Goal: Information Seeking & Learning: Stay updated

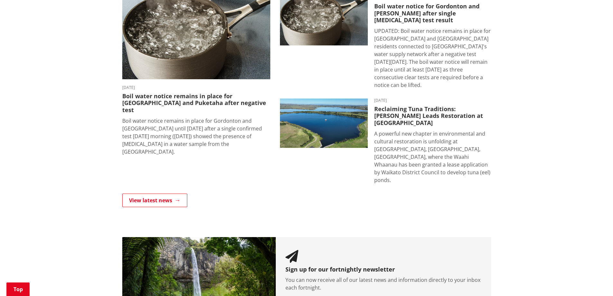
scroll to position [515, 0]
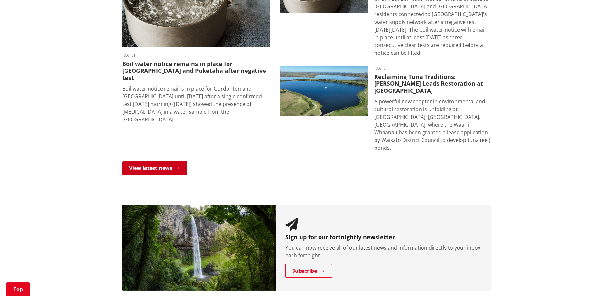
click at [152, 161] on link "View latest news" at bounding box center [154, 168] width 65 height 14
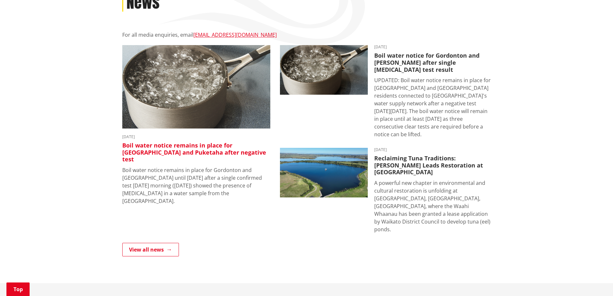
scroll to position [225, 0]
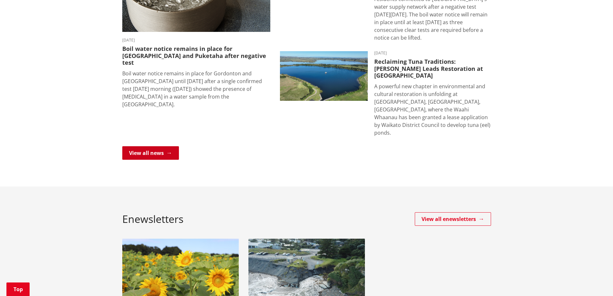
click at [150, 146] on link "View all news" at bounding box center [150, 153] width 57 height 14
